Goal: Information Seeking & Learning: Check status

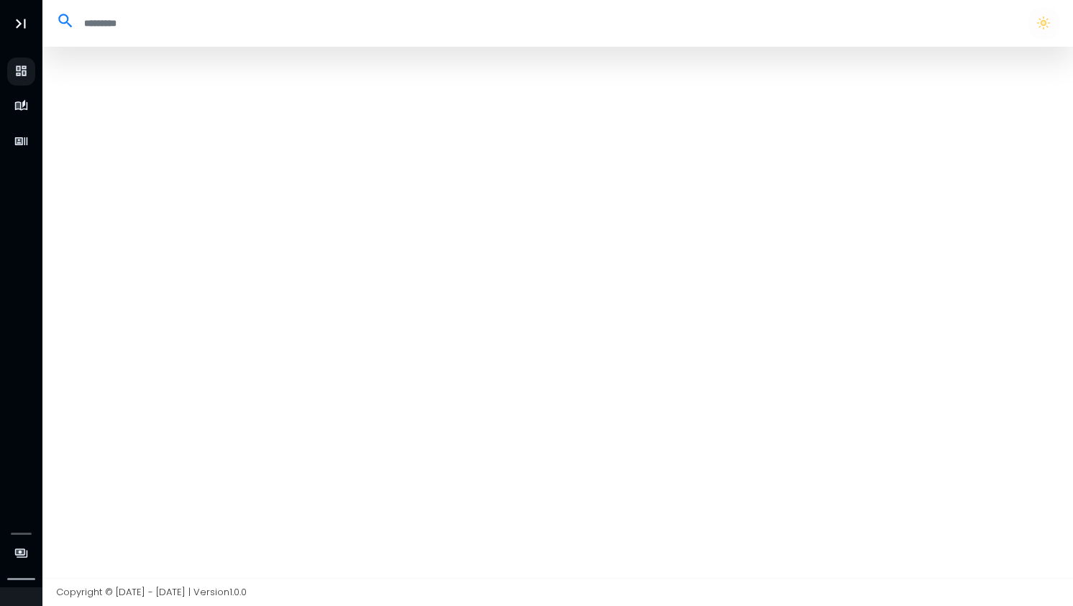
select select "**"
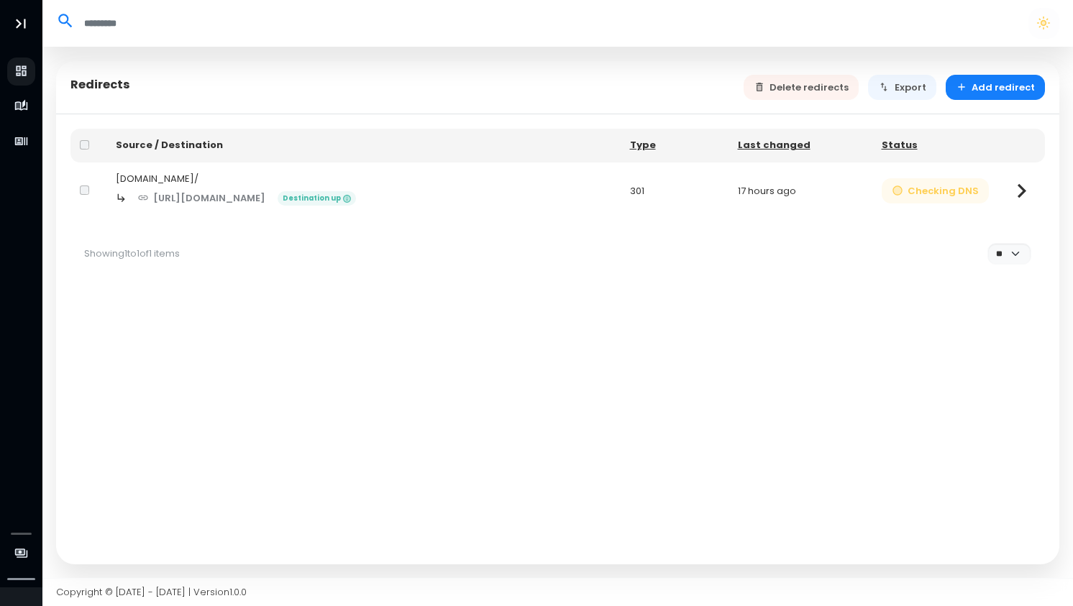
click at [915, 188] on button "Checking DNS" at bounding box center [936, 190] width 108 height 25
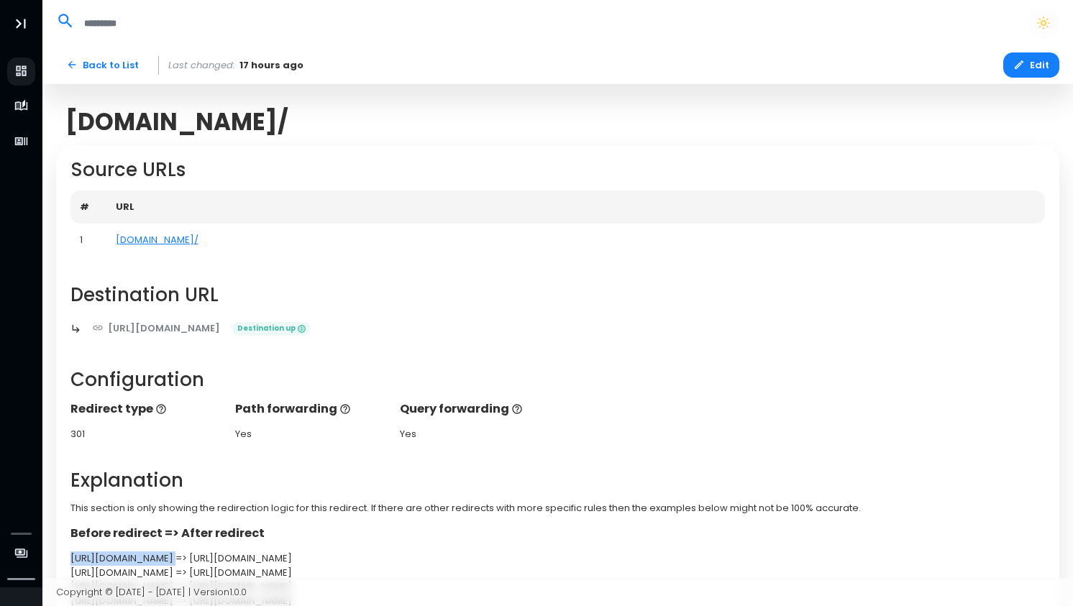
drag, startPoint x: 176, startPoint y: 559, endPoint x: 64, endPoint y: 556, distance: 112.2
click at [64, 556] on div "Before redirect => After redirect https://mach.games/ => https://little-studios…" at bounding box center [557, 566] width 989 height 83
copy div "https://mach.games/"
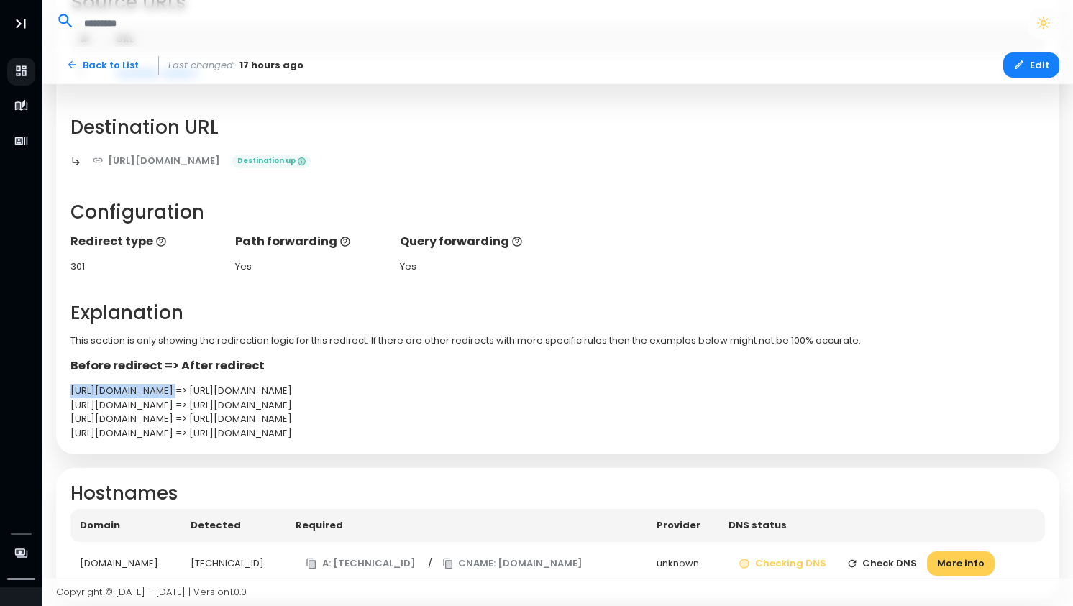
scroll to position [203, 0]
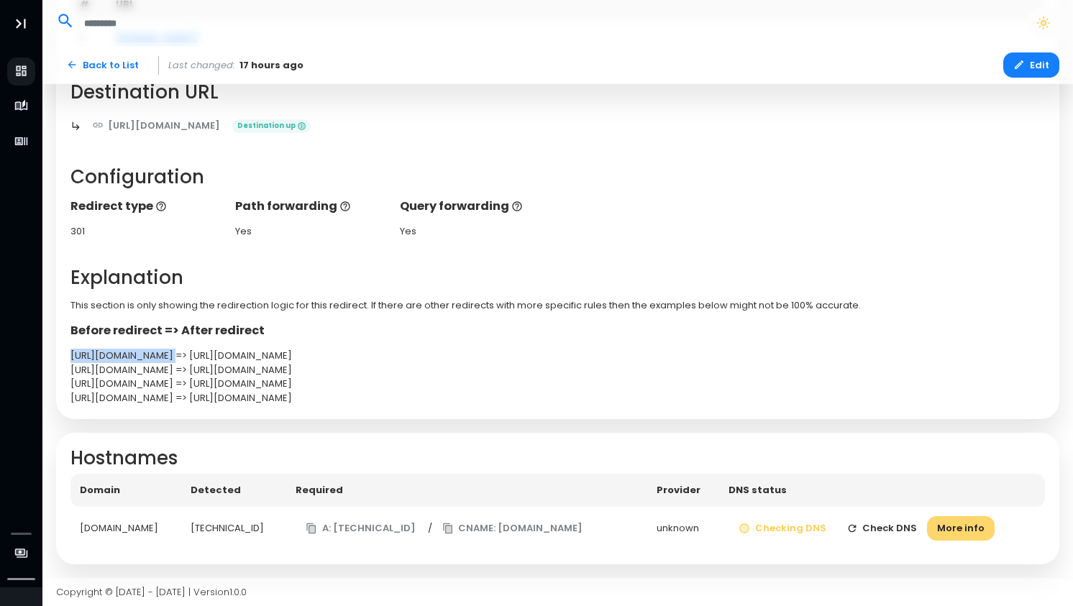
click at [960, 524] on button "More info" at bounding box center [961, 528] width 68 height 25
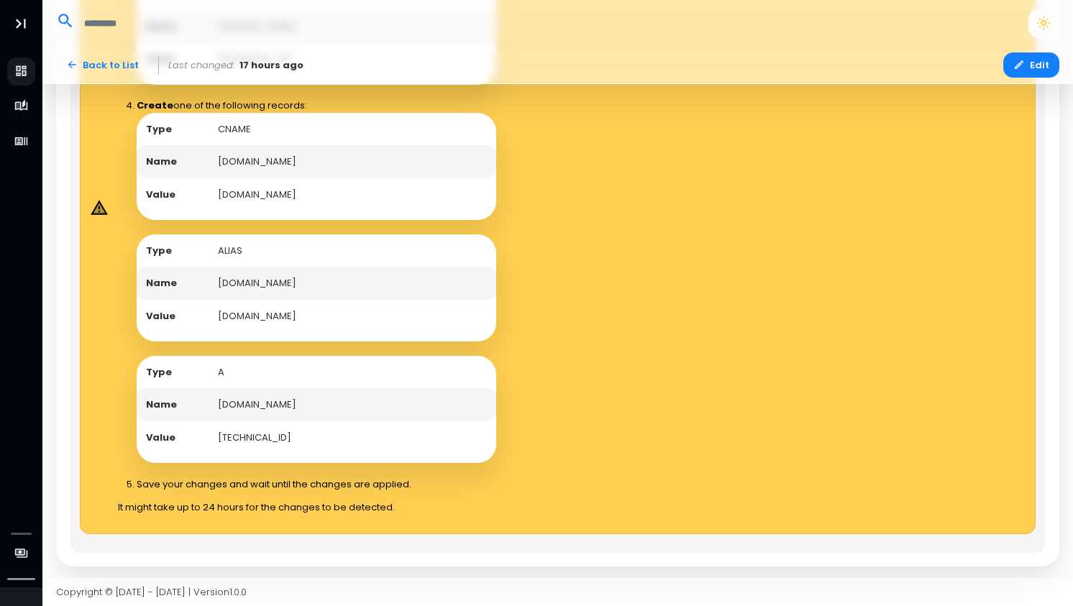
scroll to position [885, 0]
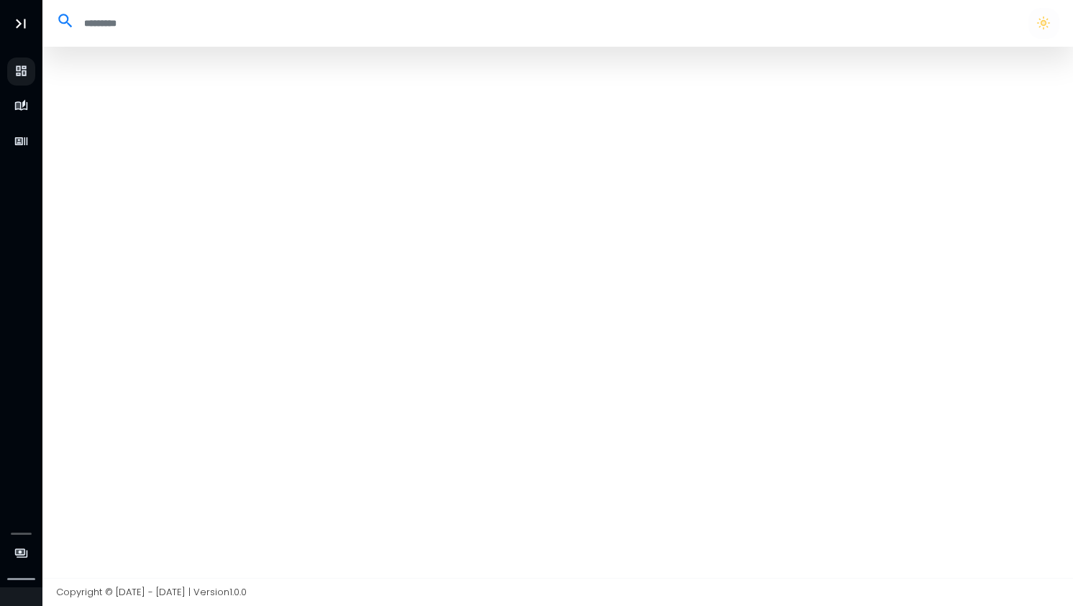
click at [254, 131] on div at bounding box center [557, 312] width 1031 height 531
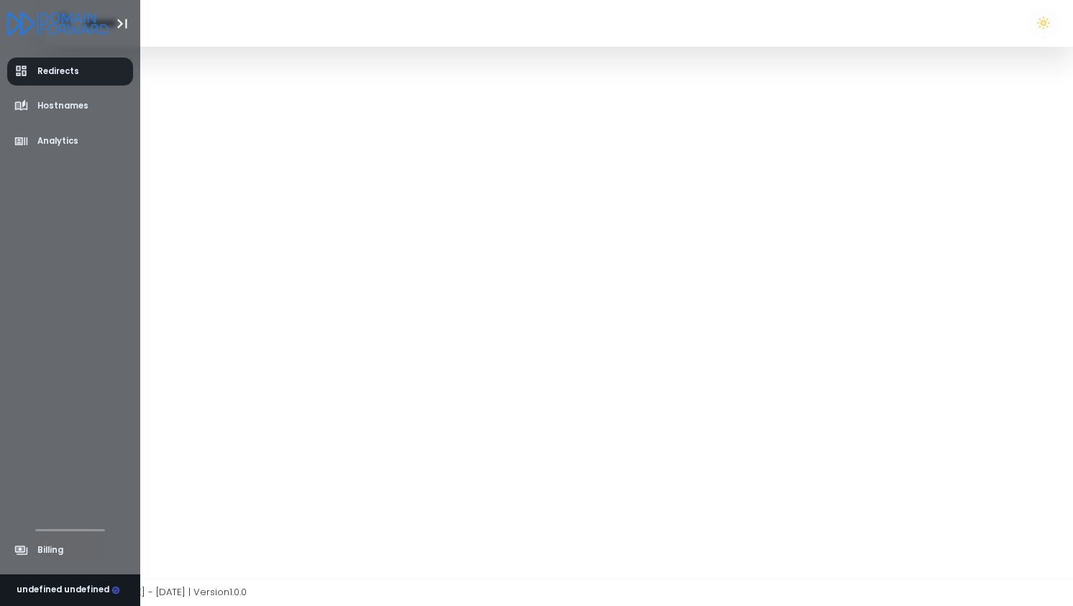
click at [41, 71] on span "Redirects" at bounding box center [58, 71] width 42 height 12
click at [38, 72] on span "Redirects" at bounding box center [58, 71] width 42 height 12
click at [57, 24] on icon "Logo" at bounding box center [57, 23] width 101 height 23
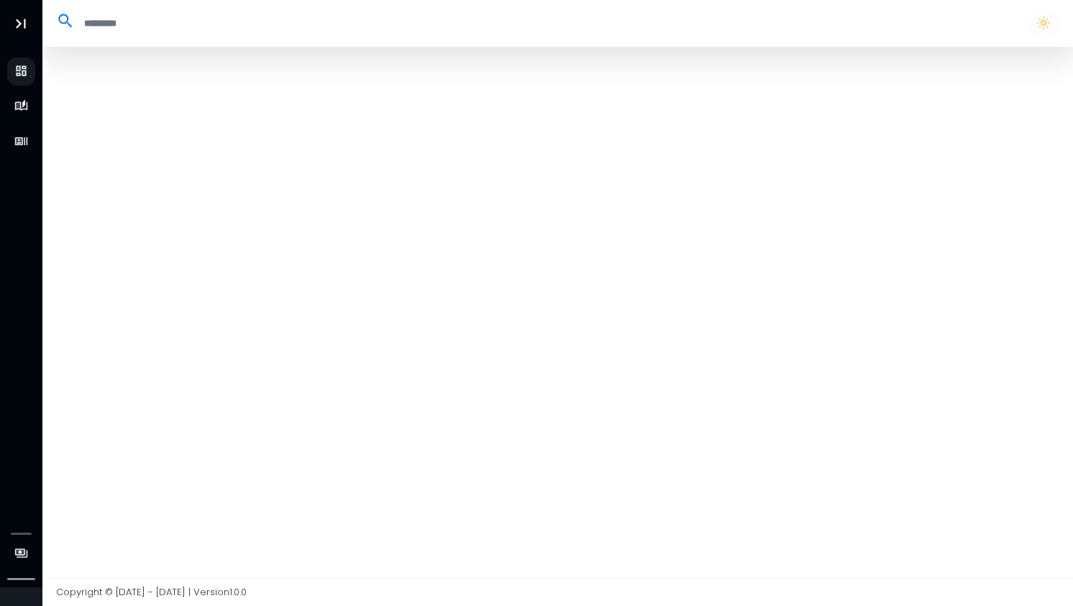
click at [100, 24] on input "search" at bounding box center [545, 24] width 940 height 24
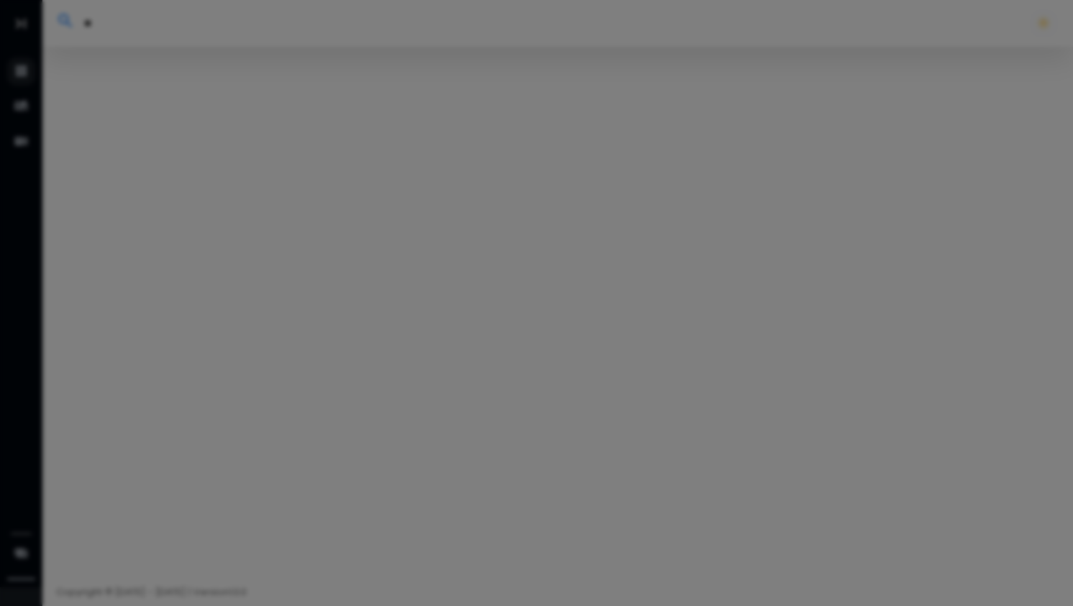
type input "***"
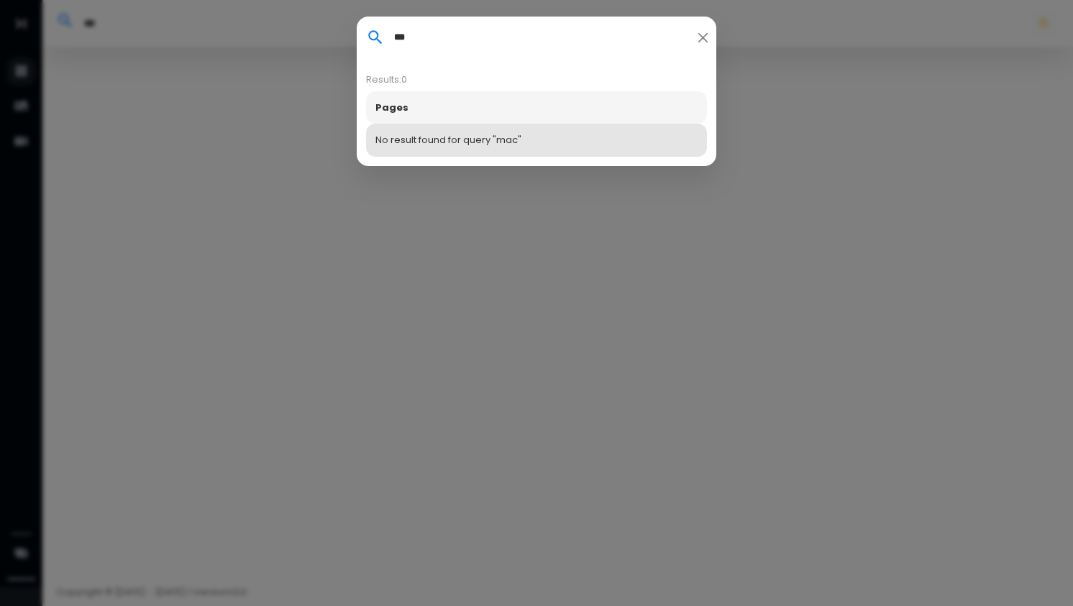
type input "****"
click at [705, 35] on button "Close" at bounding box center [703, 37] width 18 height 19
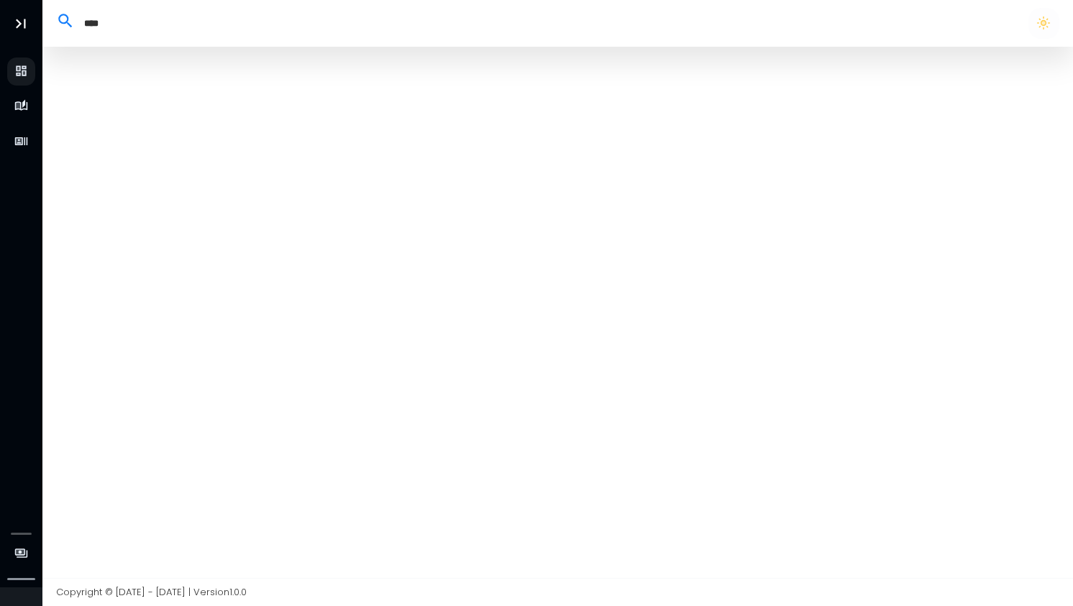
click at [301, 195] on div at bounding box center [557, 312] width 1031 height 531
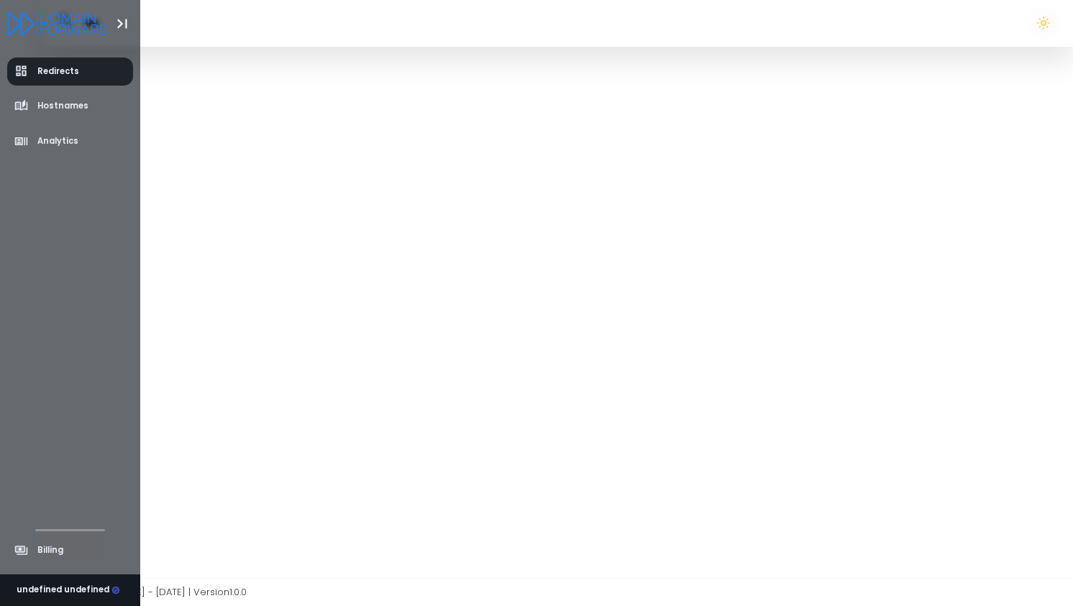
click at [23, 68] on icon "aside-dashboard" at bounding box center [21, 71] width 8 height 8
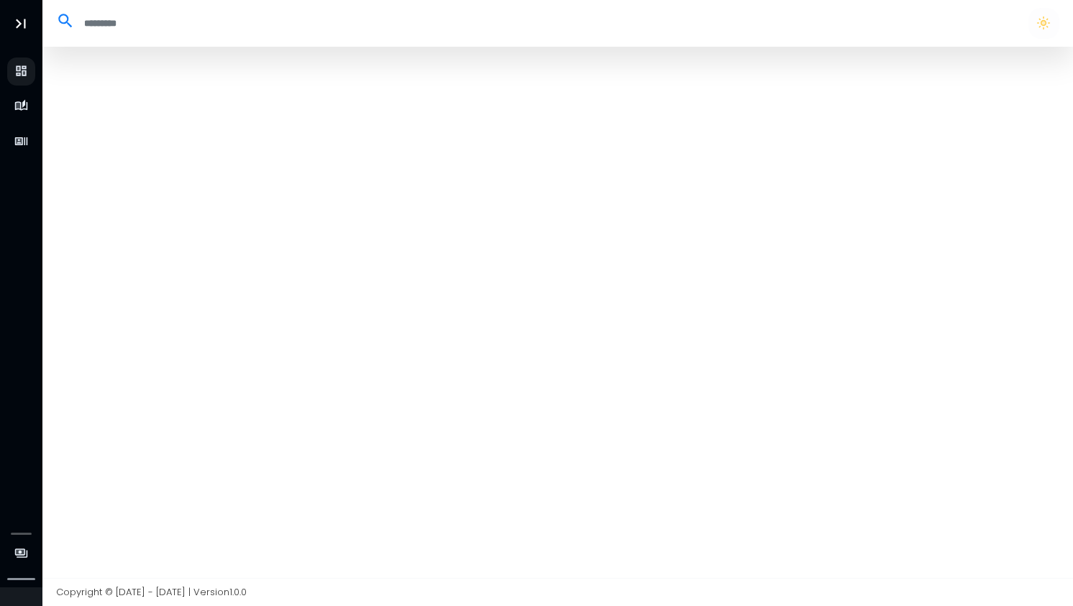
select select "**"
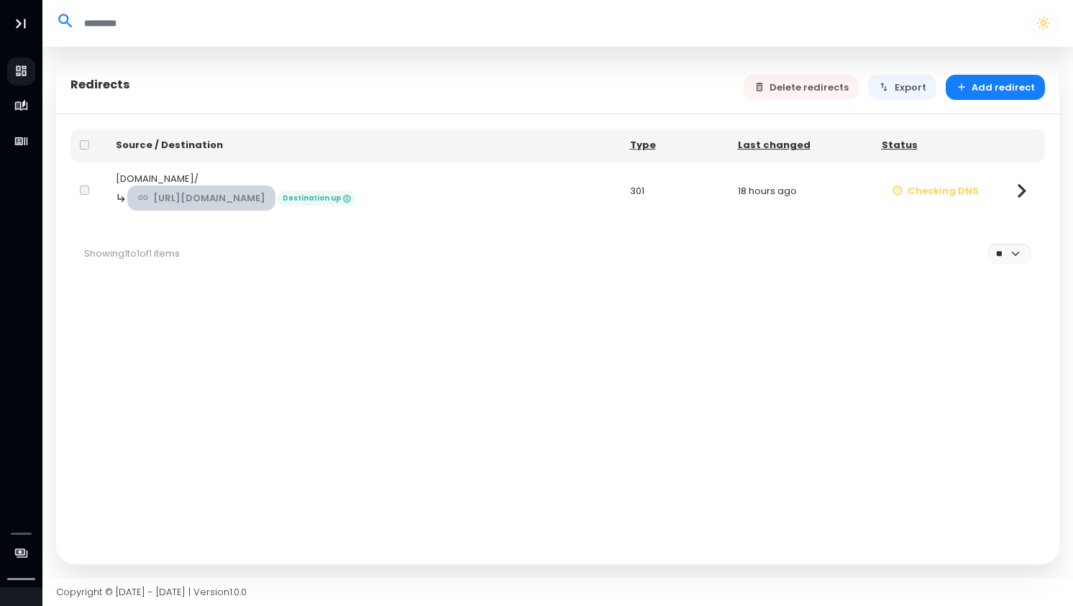
click at [242, 191] on link "[URL][DOMAIN_NAME]" at bounding box center [201, 198] width 149 height 25
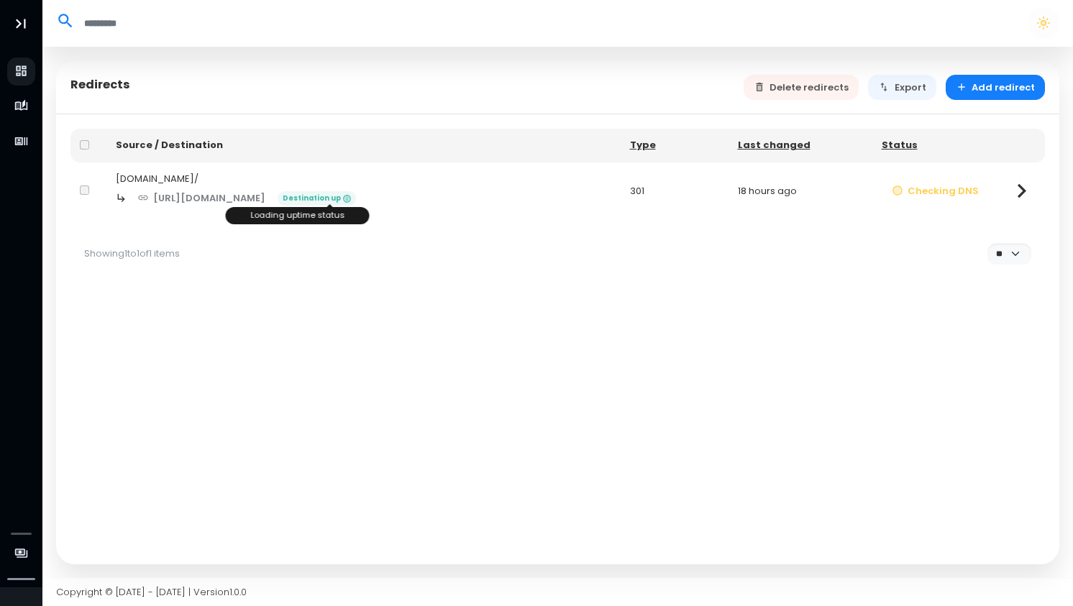
click at [332, 201] on span "Destination up" at bounding box center [317, 198] width 78 height 14
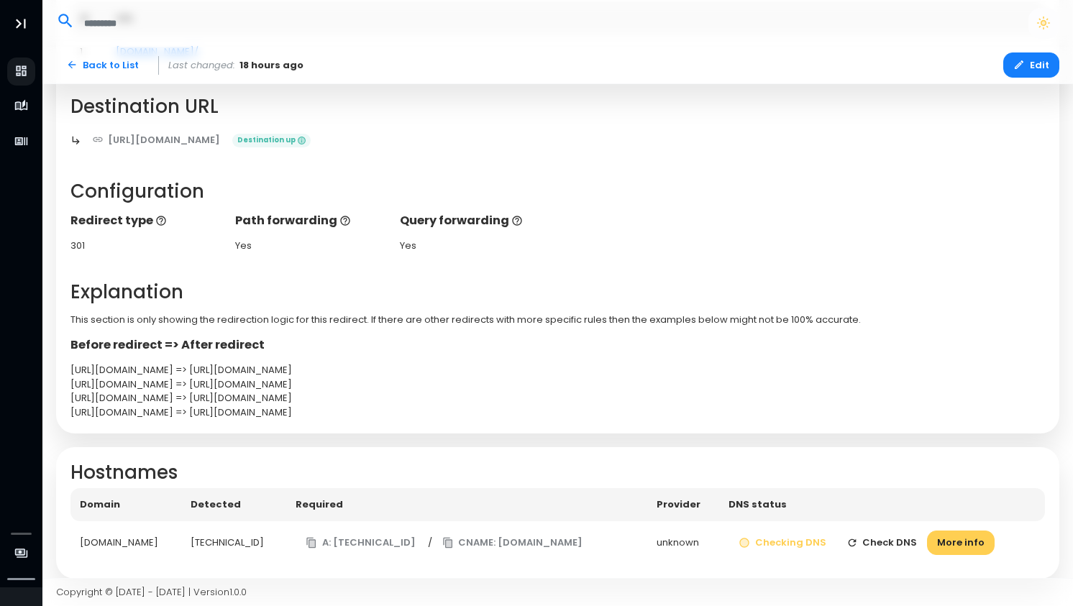
scroll to position [203, 0]
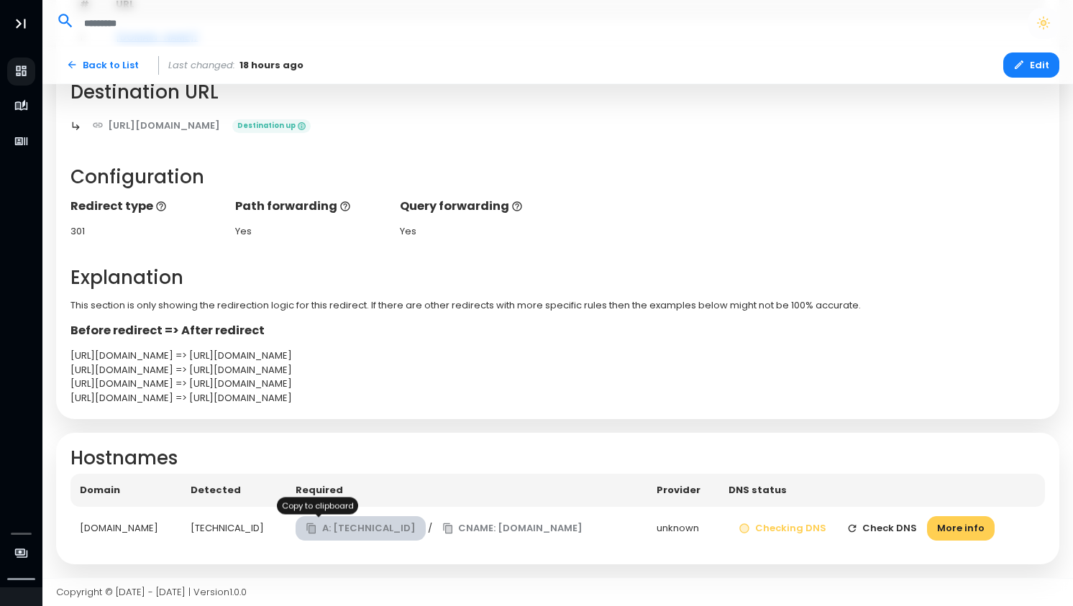
click at [301, 535] on button "A: 138.68.125.144" at bounding box center [361, 528] width 130 height 25
click at [941, 531] on button "More info" at bounding box center [961, 528] width 68 height 25
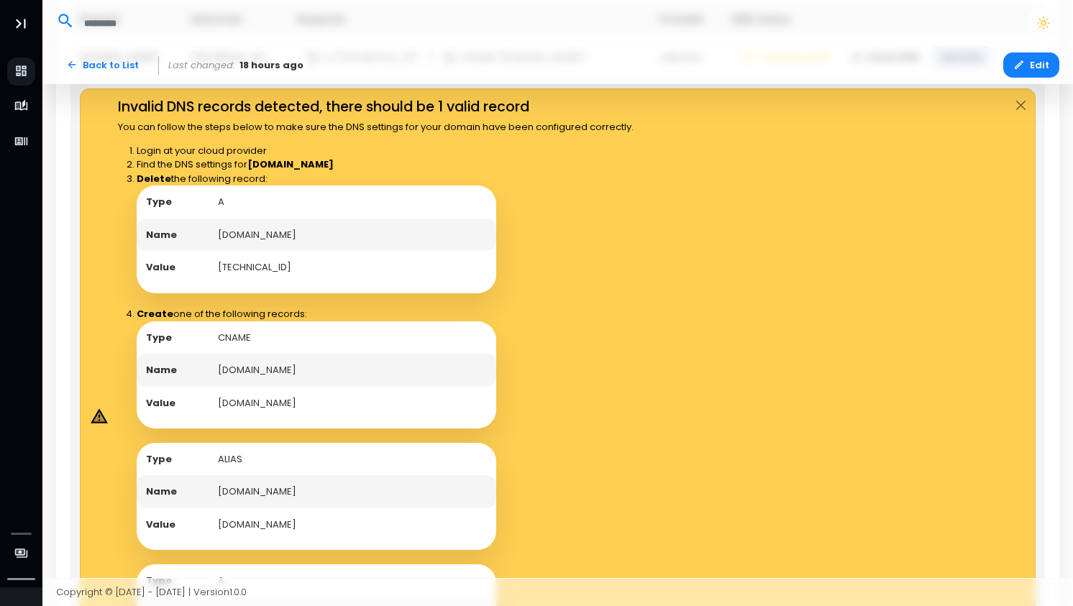
scroll to position [672, 0]
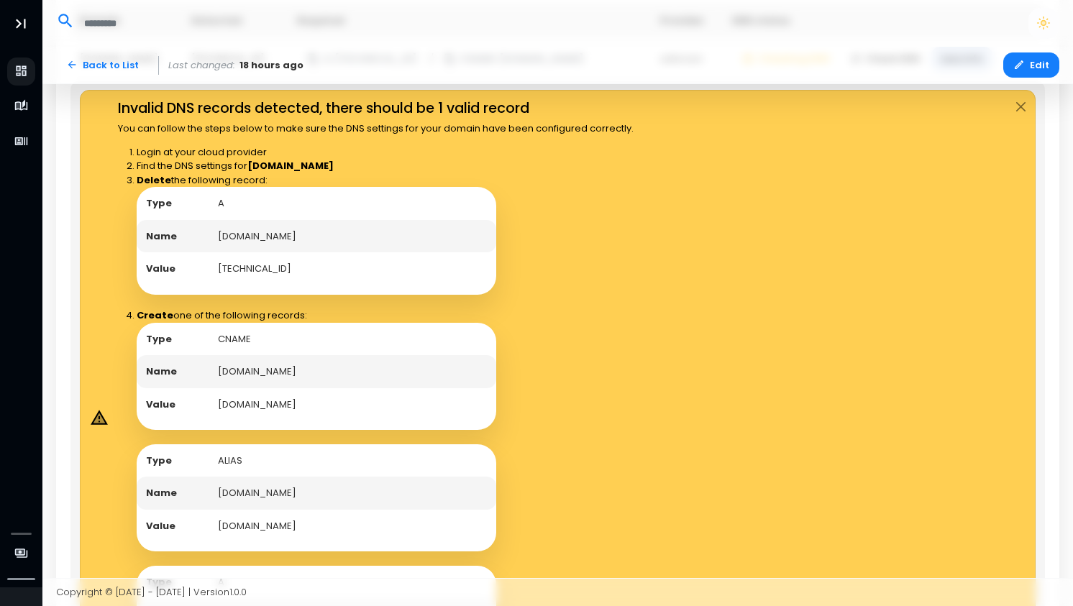
drag, startPoint x: 214, startPoint y: 407, endPoint x: 356, endPoint y: 406, distance: 141.7
click at [356, 406] on td "edge.domain-forward.com" at bounding box center [353, 404] width 288 height 33
copy td "edge.domain-forward.com"
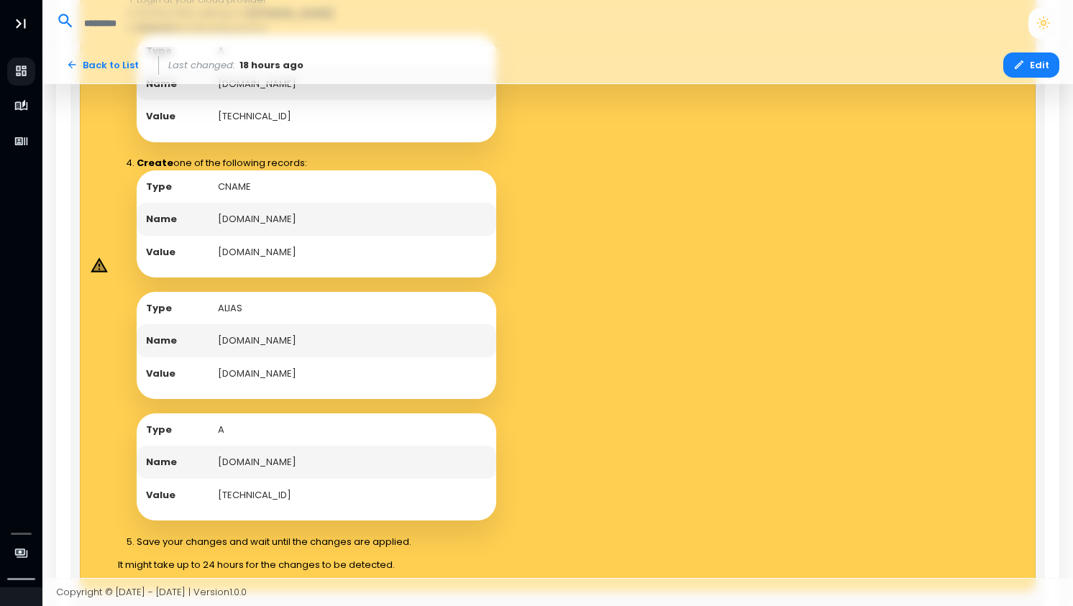
scroll to position [862, 0]
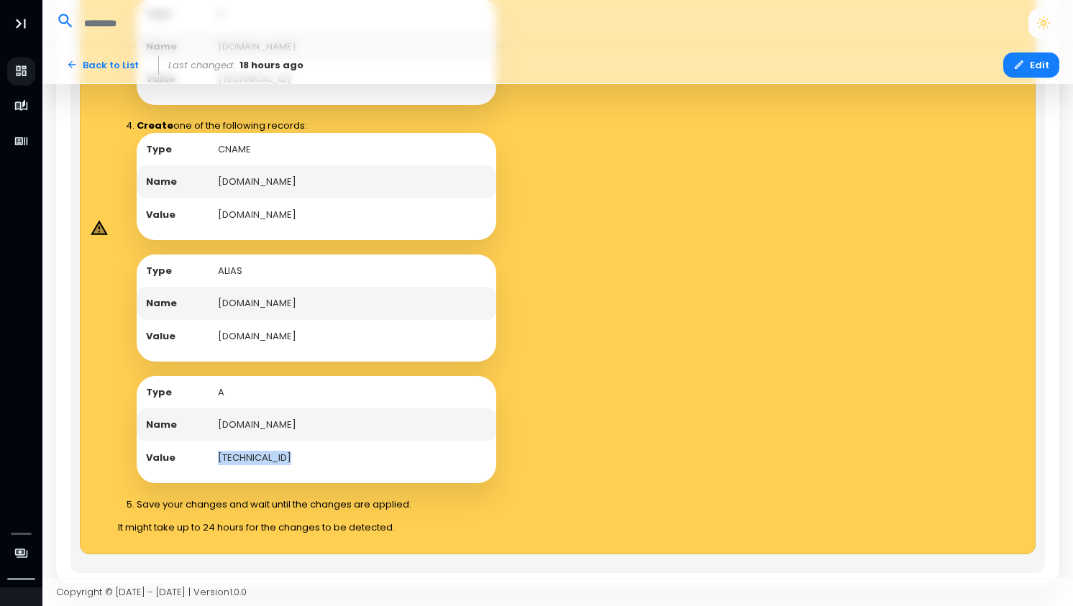
copy td "138.68.125.144"
drag, startPoint x: 289, startPoint y: 454, endPoint x: 216, endPoint y: 456, distance: 72.7
click at [216, 456] on td "138.68.125.144" at bounding box center [353, 458] width 288 height 33
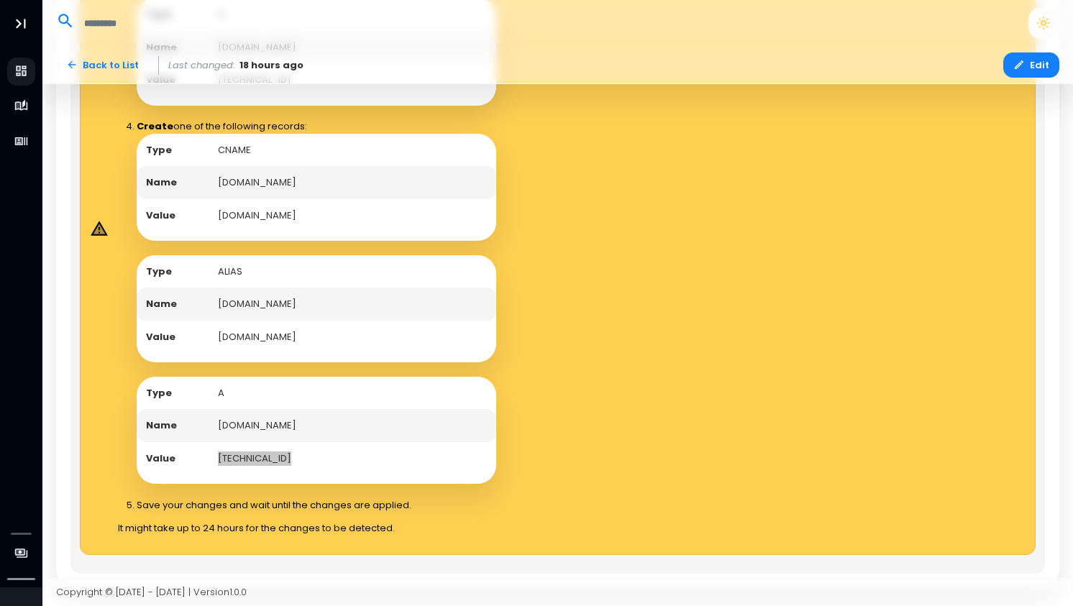
scroll to position [885, 0]
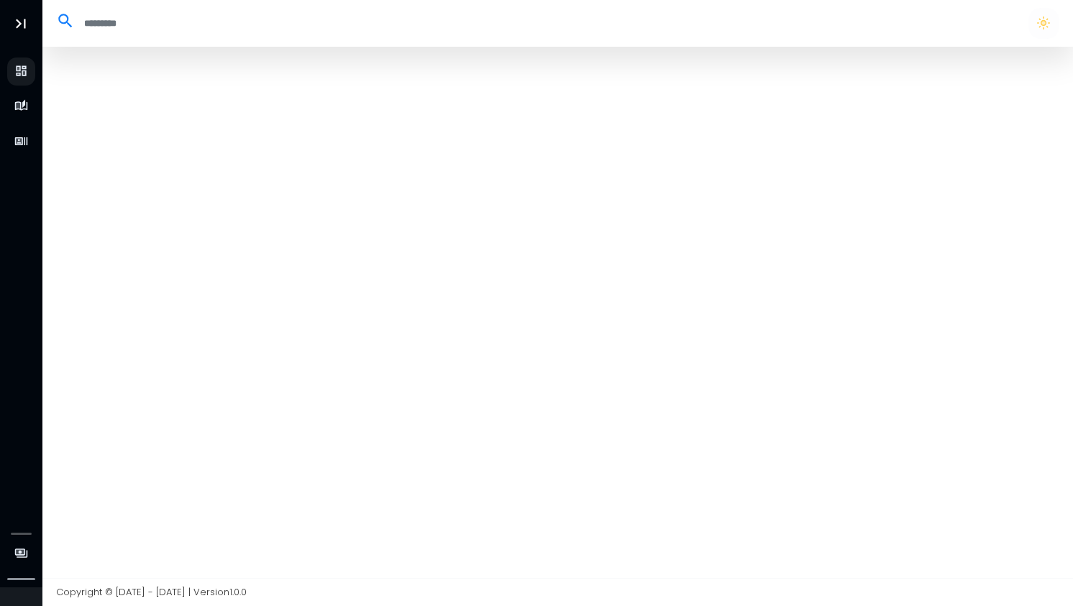
click at [303, 134] on div at bounding box center [557, 312] width 1031 height 531
select select "**"
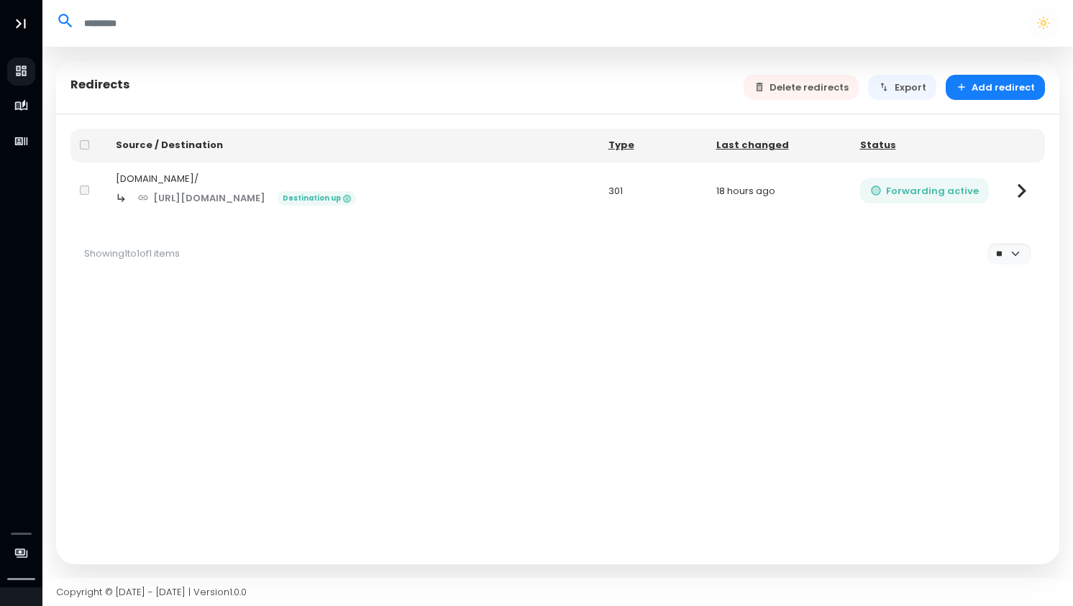
click at [920, 193] on button "Forwarding active" at bounding box center [924, 190] width 129 height 25
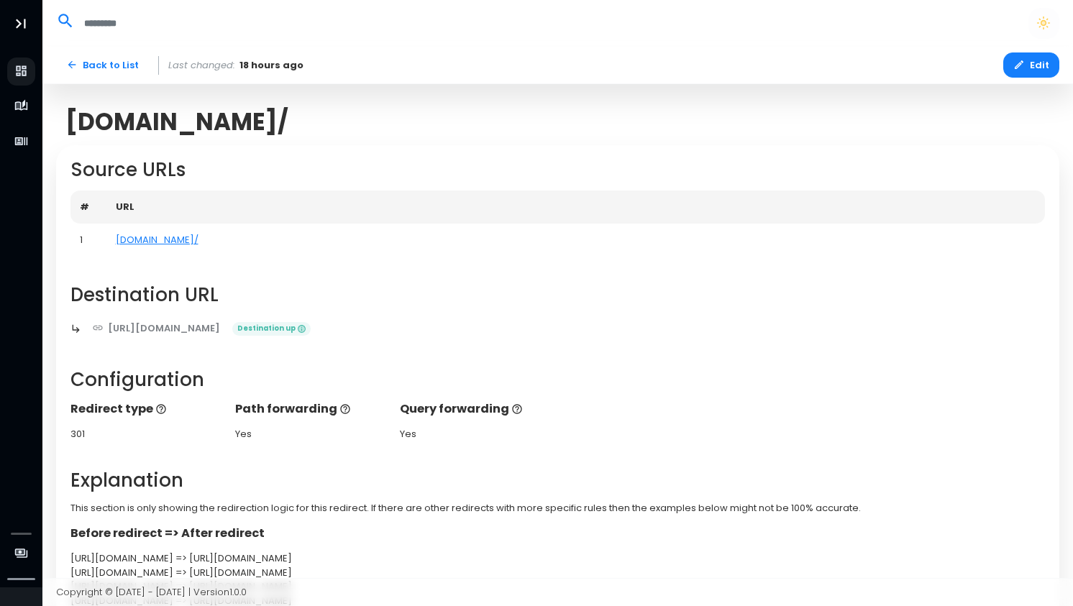
scroll to position [203, 0]
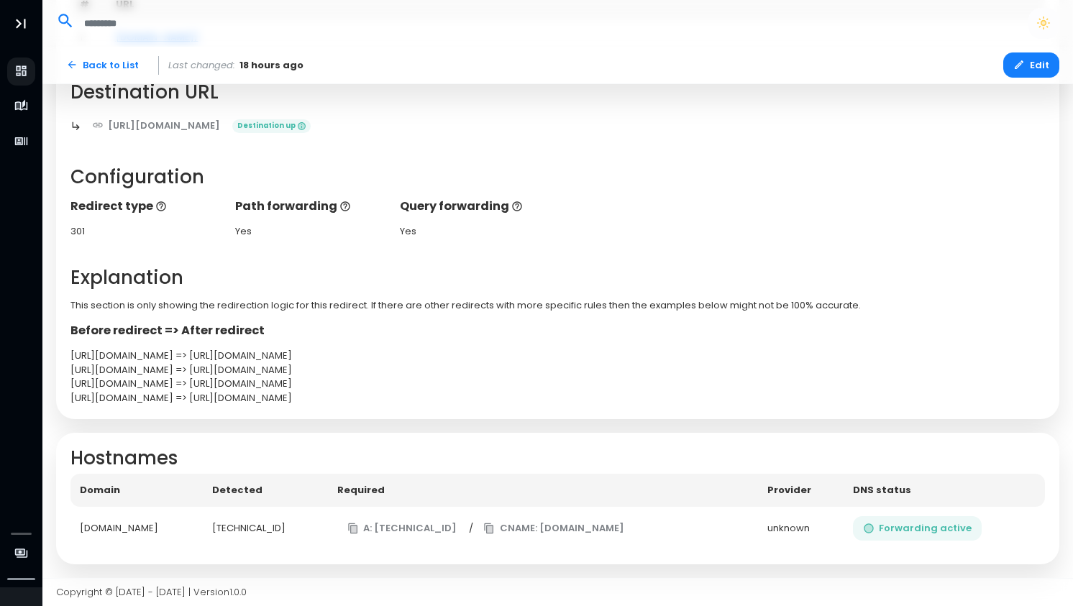
click at [897, 526] on button "Forwarding active" at bounding box center [917, 528] width 129 height 25
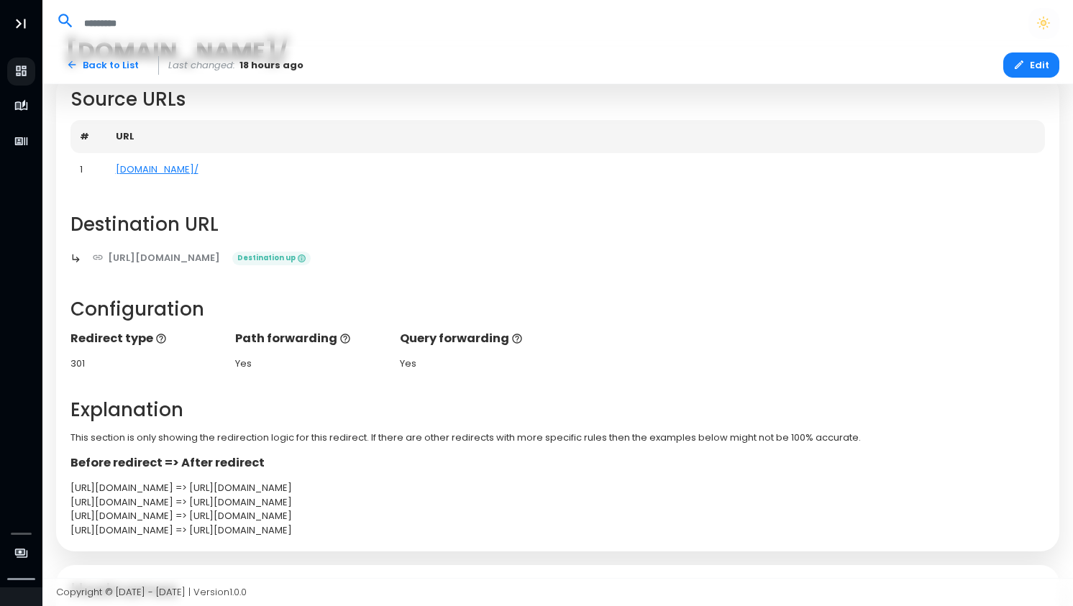
scroll to position [11, 0]
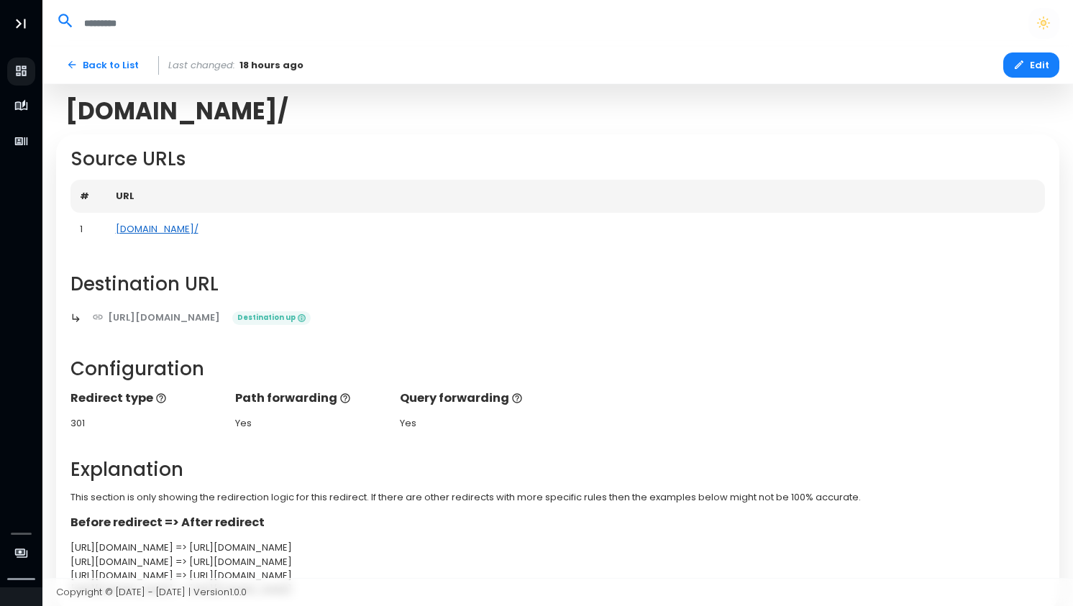
click at [160, 231] on link "[DOMAIN_NAME]/" at bounding box center [157, 229] width 83 height 14
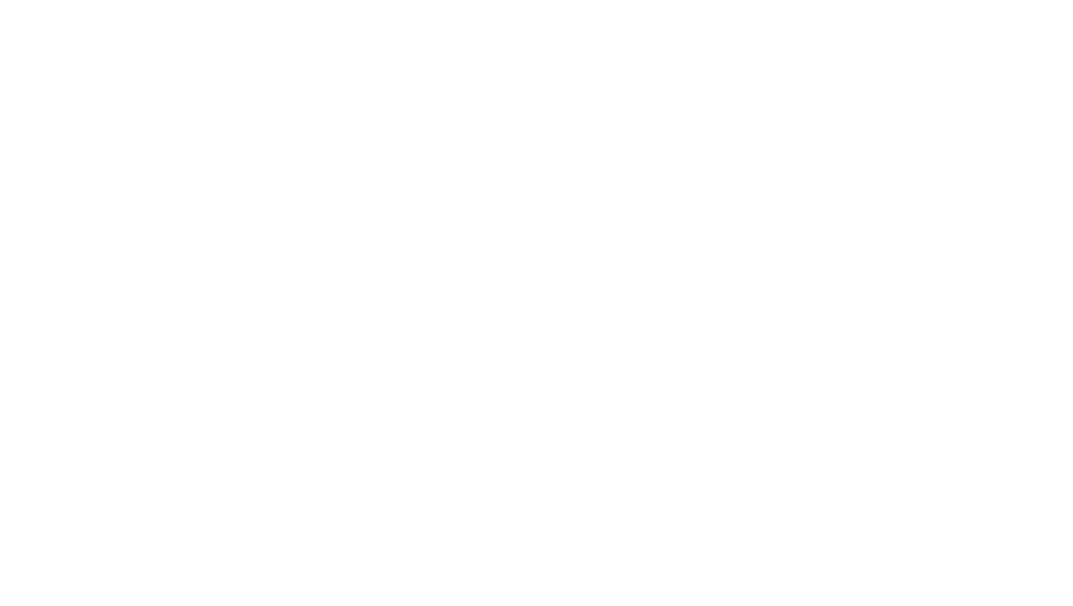
select select "**"
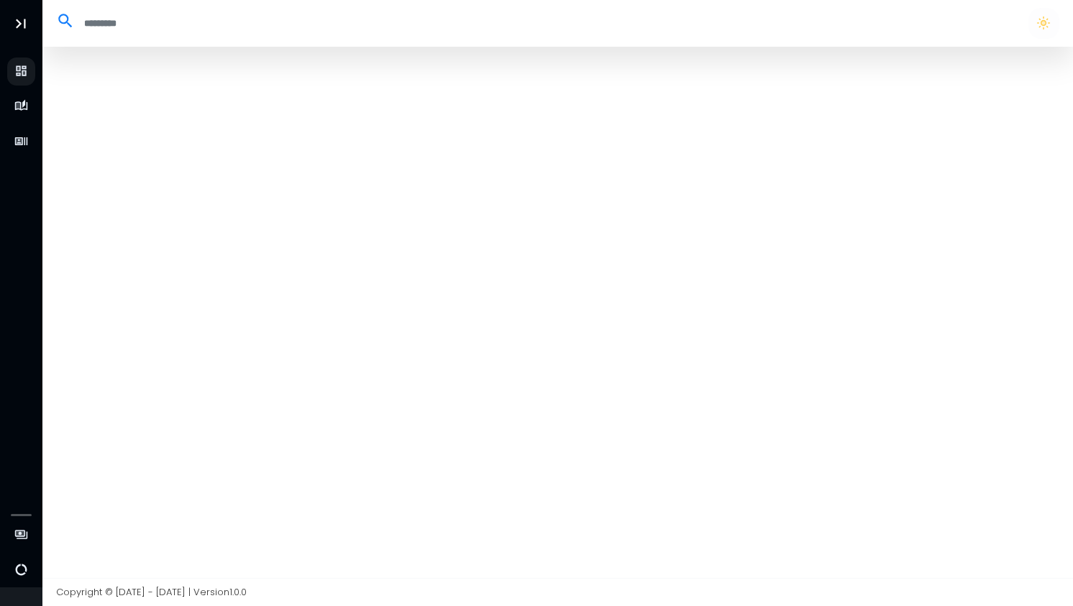
select select "**"
